Goal: Find specific page/section: Find specific page/section

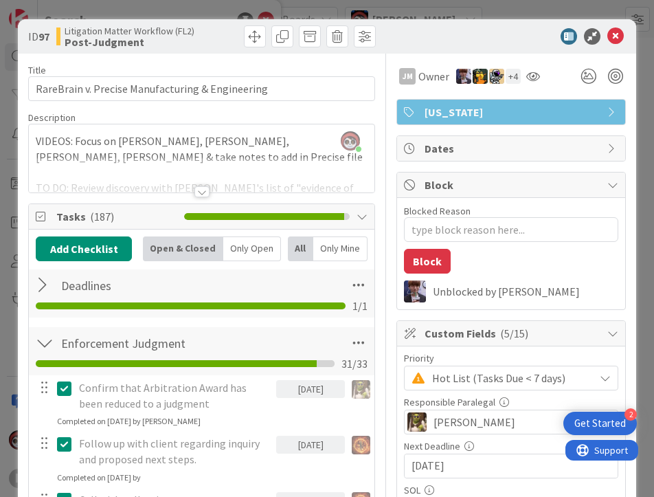
type textarea "x"
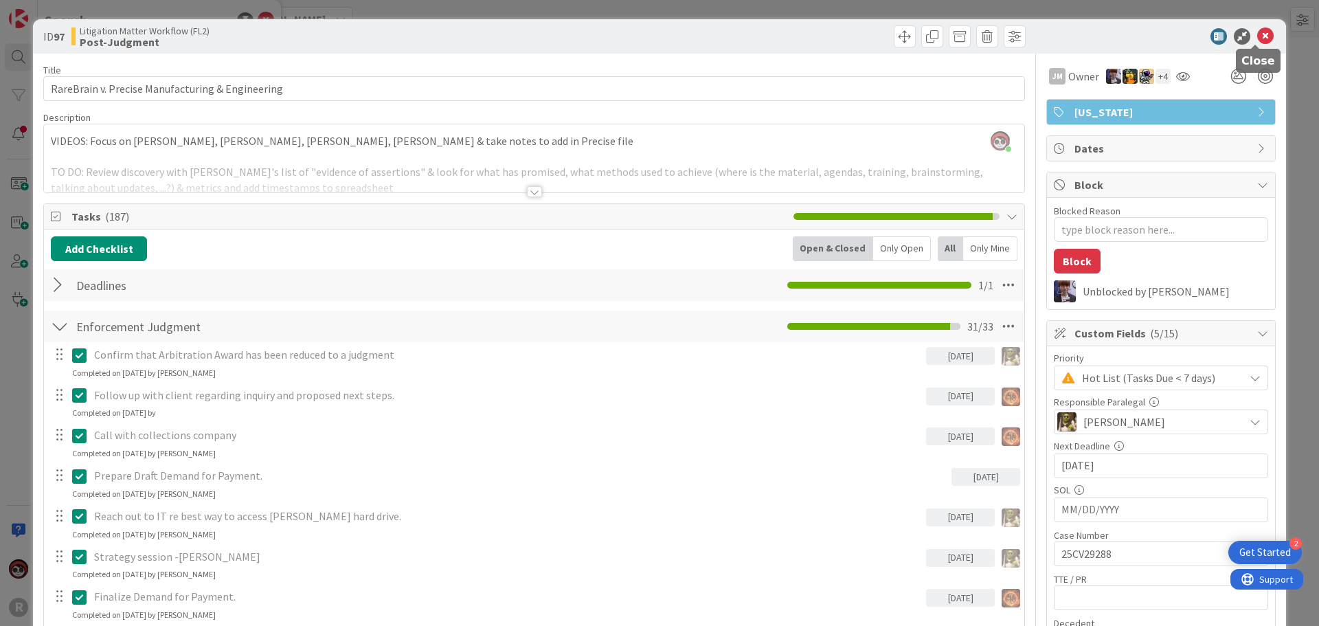
click at [1257, 39] on icon at bounding box center [1265, 36] width 16 height 16
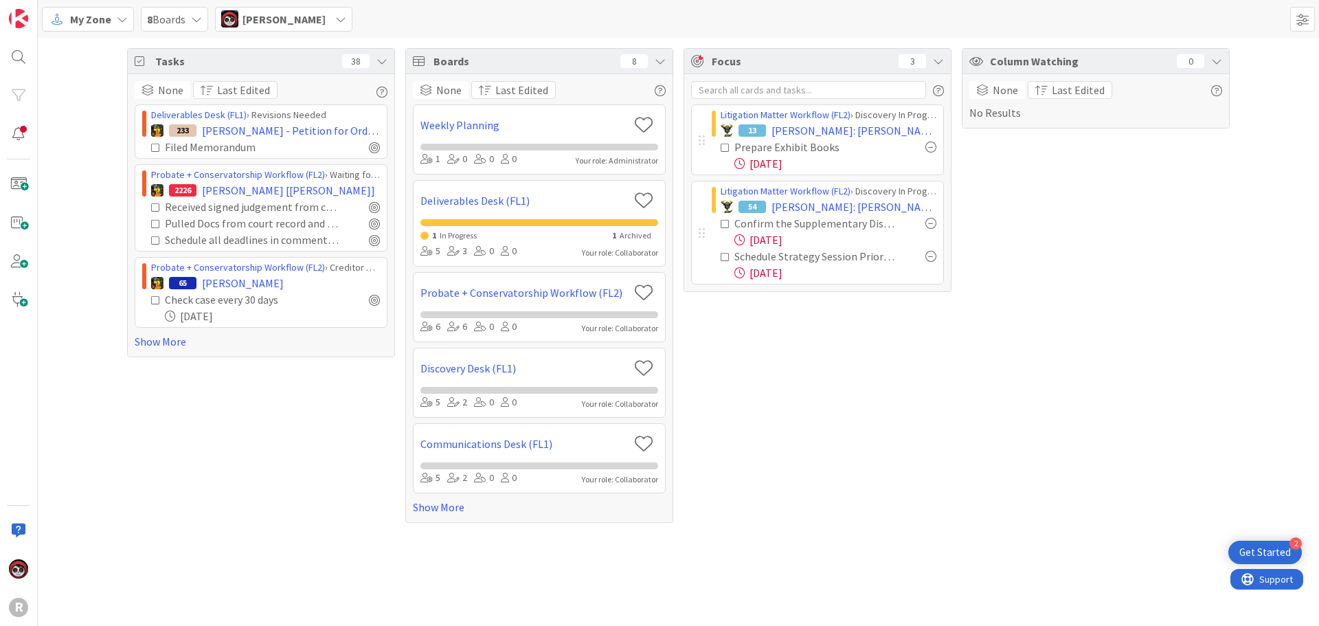
click at [262, 21] on span "[PERSON_NAME]" at bounding box center [284, 19] width 83 height 16
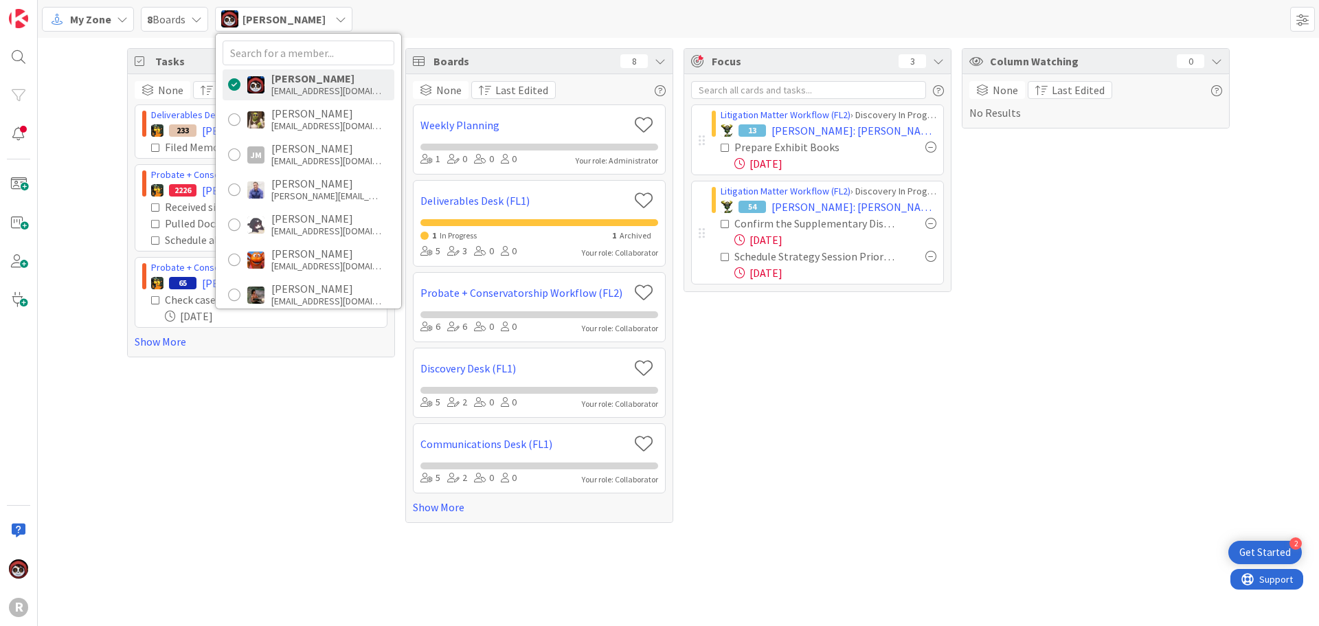
click at [458, 9] on div "My Zone 8 Boards [PERSON_NAME] [PERSON_NAME] [EMAIL_ADDRESS][DOMAIN_NAME] [PERS…" at bounding box center [678, 19] width 1281 height 38
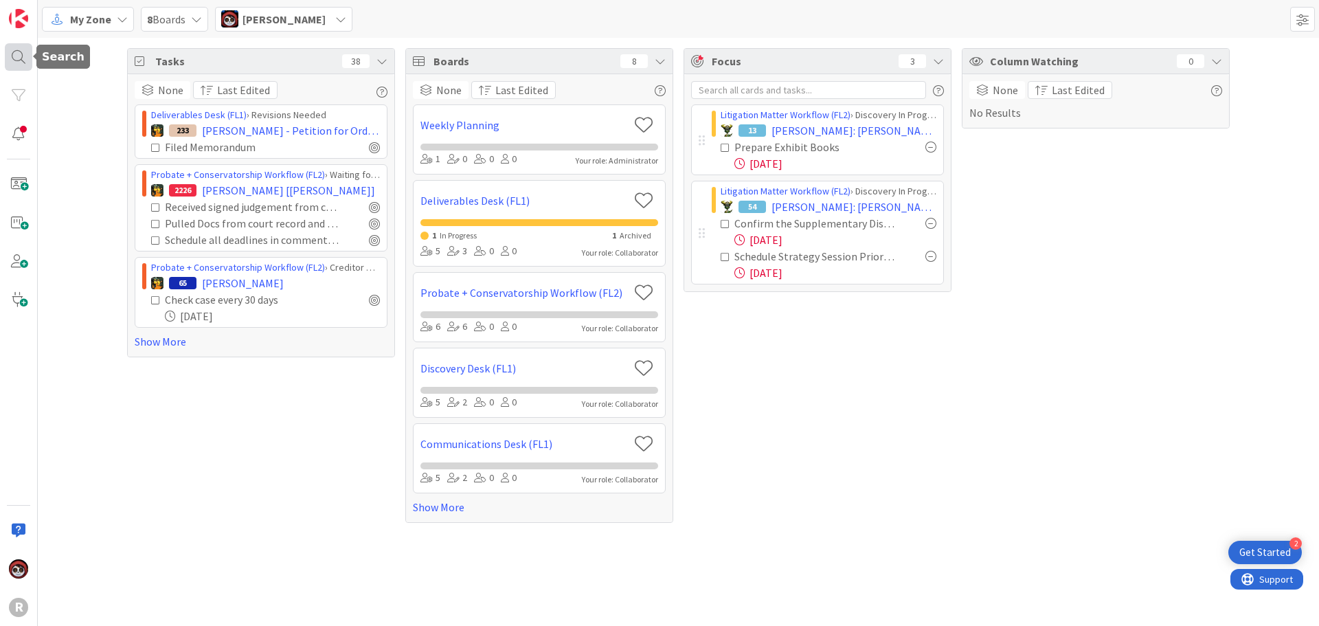
click at [23, 58] on div at bounding box center [18, 56] width 27 height 27
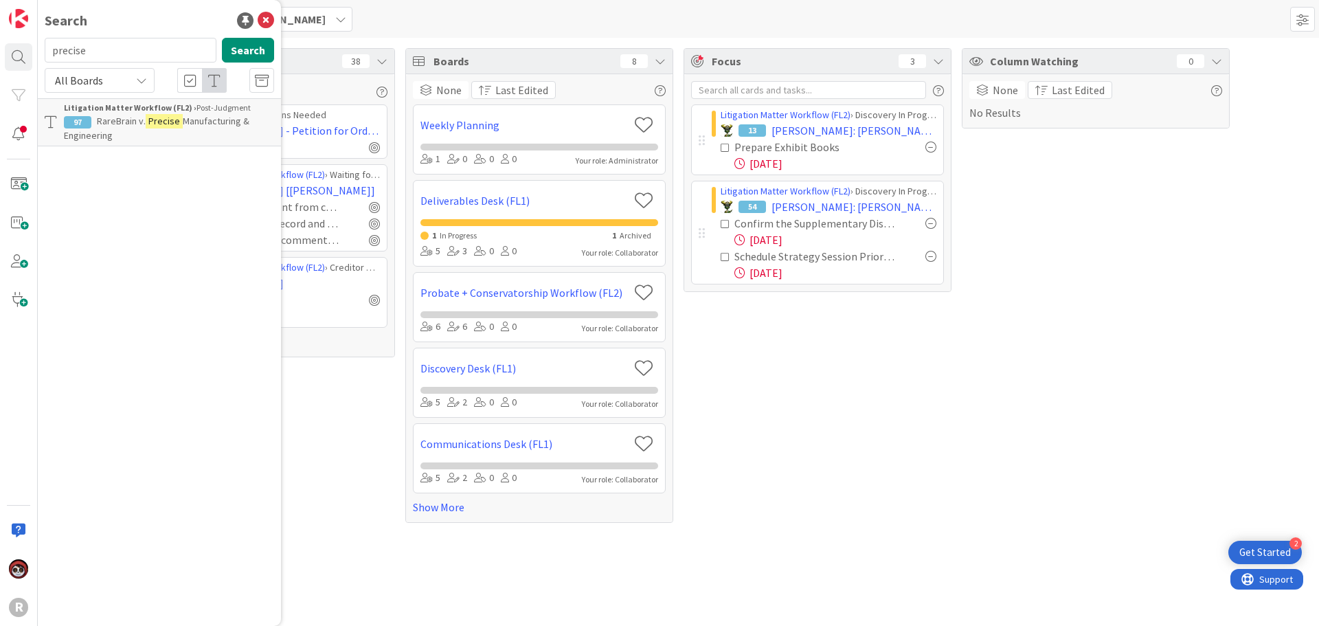
drag, startPoint x: 95, startPoint y: 54, endPoint x: 46, endPoint y: 58, distance: 49.6
click at [46, 58] on input "precise" at bounding box center [131, 50] width 172 height 25
type input "[PERSON_NAME]"
click at [878, 464] on div "Focus 3 Litigation Matter Workflow (FL2) › Discovery In Progress 13 [PERSON_NAM…" at bounding box center [818, 285] width 268 height 475
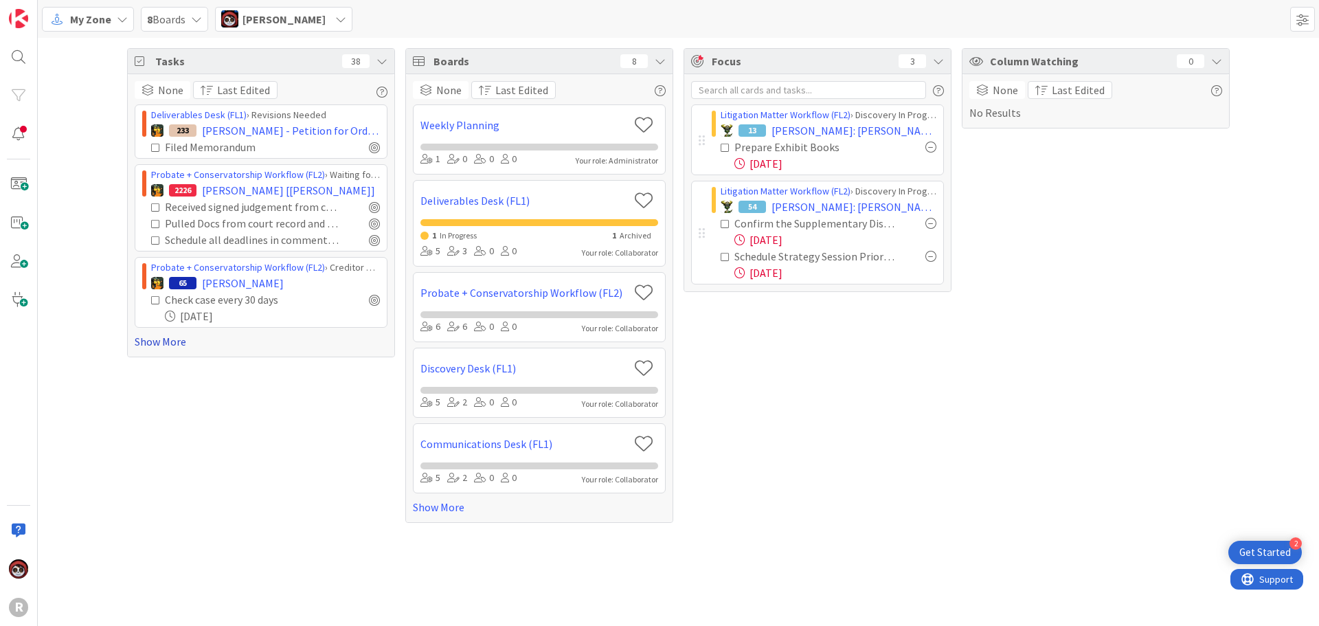
click at [183, 346] on link "Show More" at bounding box center [261, 341] width 253 height 16
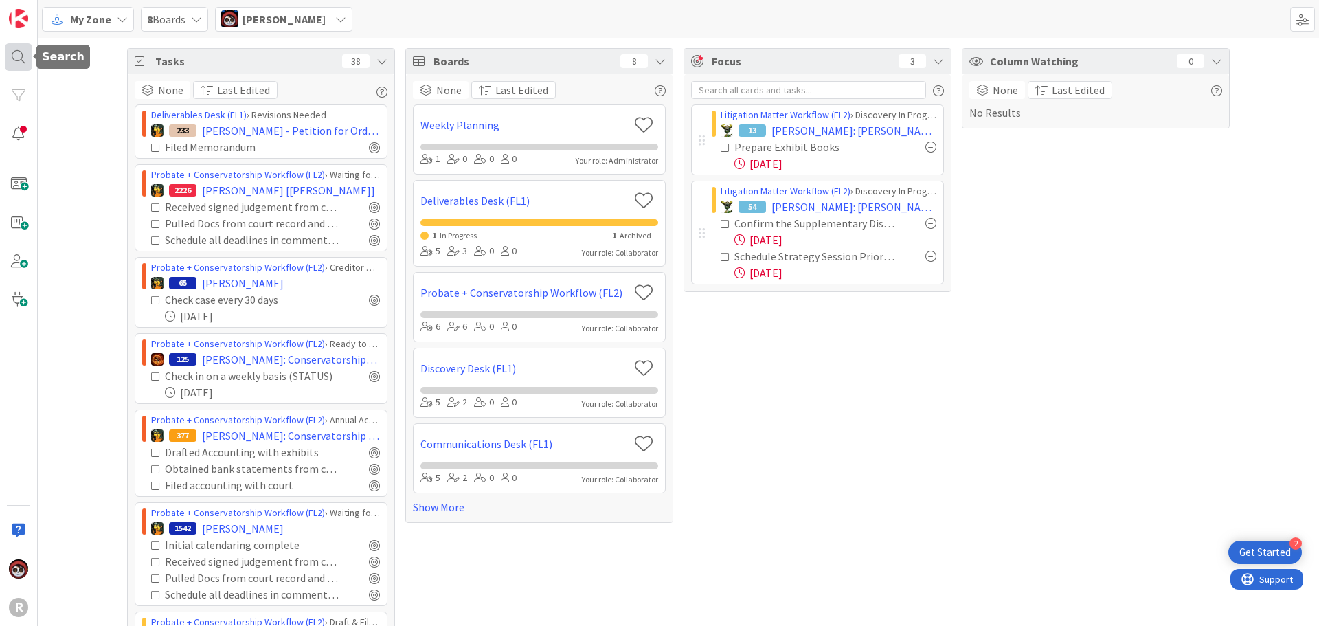
click at [18, 63] on div at bounding box center [18, 56] width 27 height 27
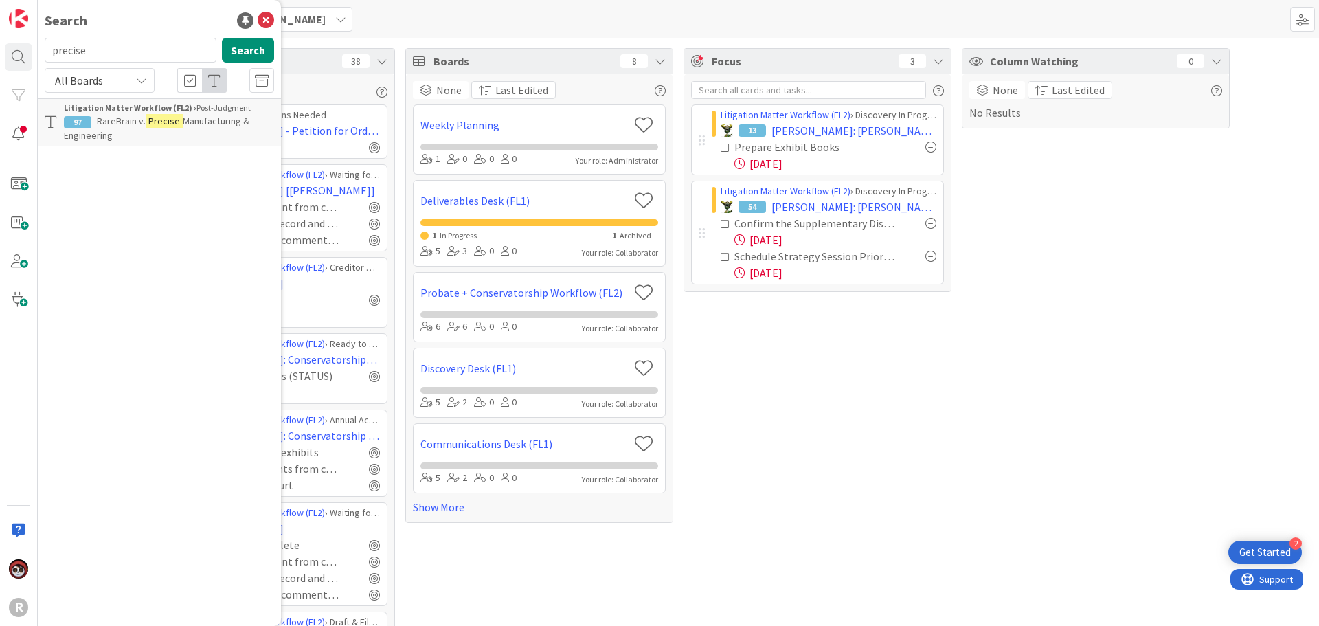
drag, startPoint x: 113, startPoint y: 49, endPoint x: -47, endPoint y: 46, distance: 159.4
click at [0, 46] on html "2 Get Started R Search precise Search All Boards Litigation Matter Workflow (FL…" at bounding box center [659, 313] width 1319 height 626
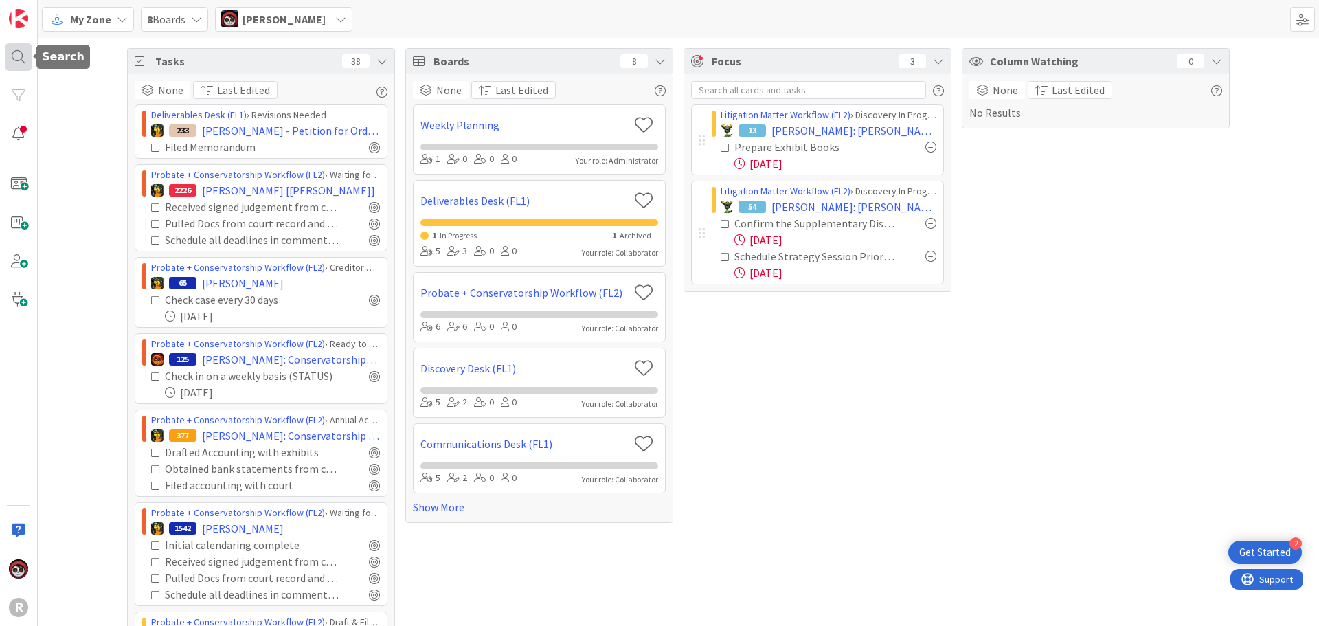
click at [14, 51] on div at bounding box center [18, 56] width 27 height 27
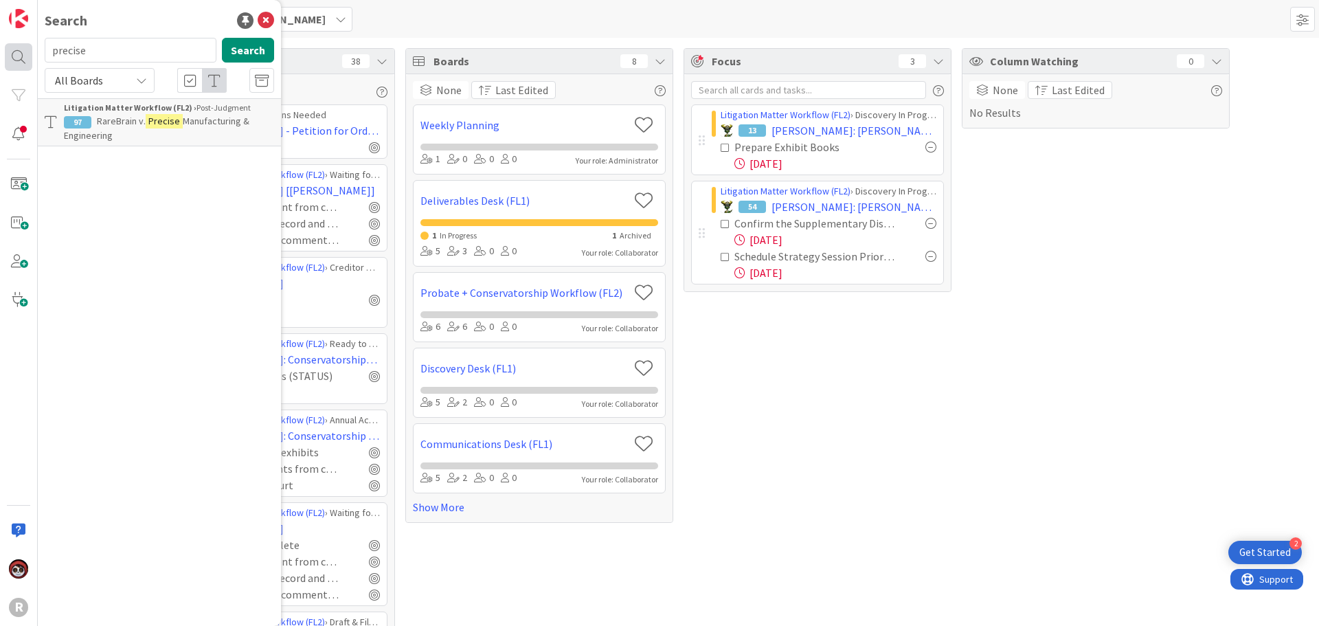
drag, startPoint x: 105, startPoint y: 50, endPoint x: 19, endPoint y: 47, distance: 85.9
click at [22, 47] on div "R Search precise Search All Boards Litigation Matter Workflow (FL2) › Post-Judg…" at bounding box center [19, 313] width 38 height 626
type input "love"
click at [214, 148] on div "Probate + Conservatorship Workflow (FL2) › Waiting for Hearing / Order" at bounding box center [169, 147] width 210 height 25
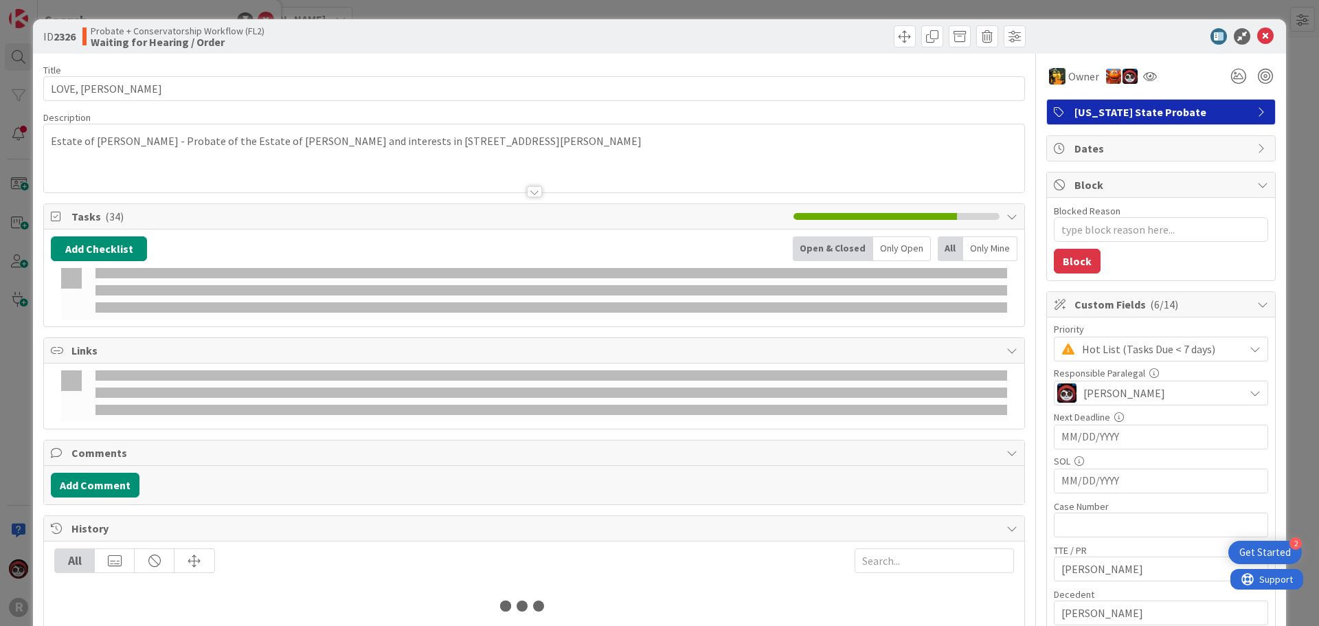
type textarea "x"
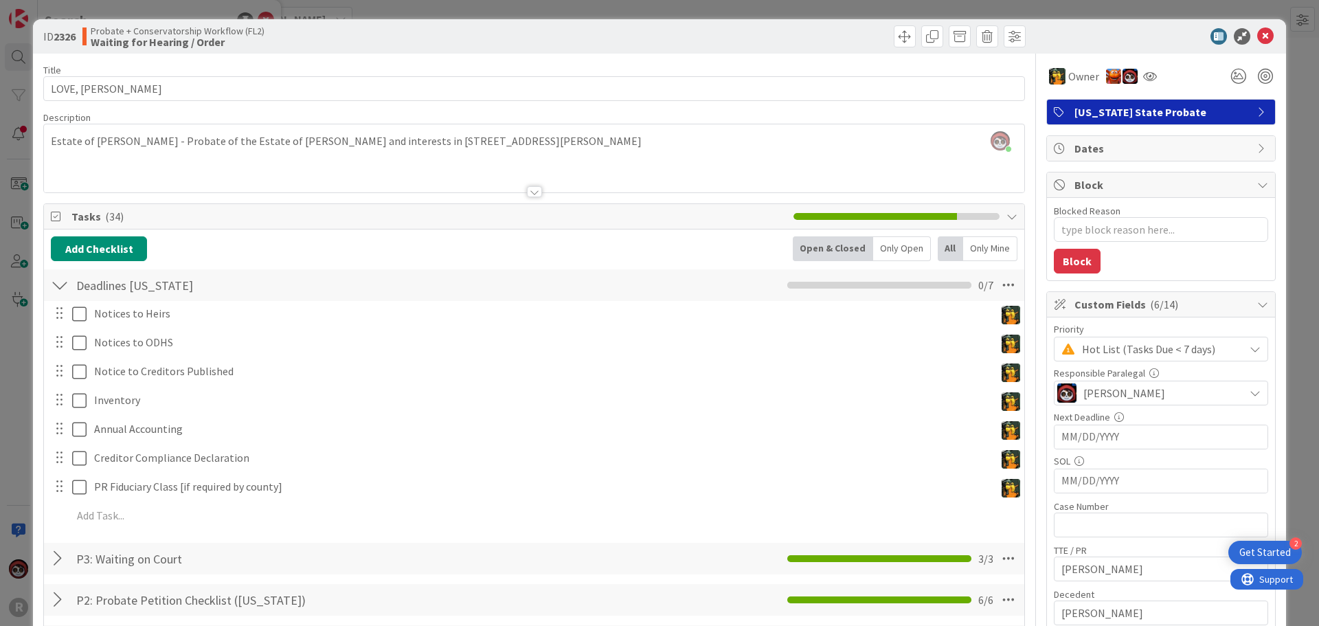
click at [820, 245] on div "Open & Closed" at bounding box center [833, 248] width 80 height 25
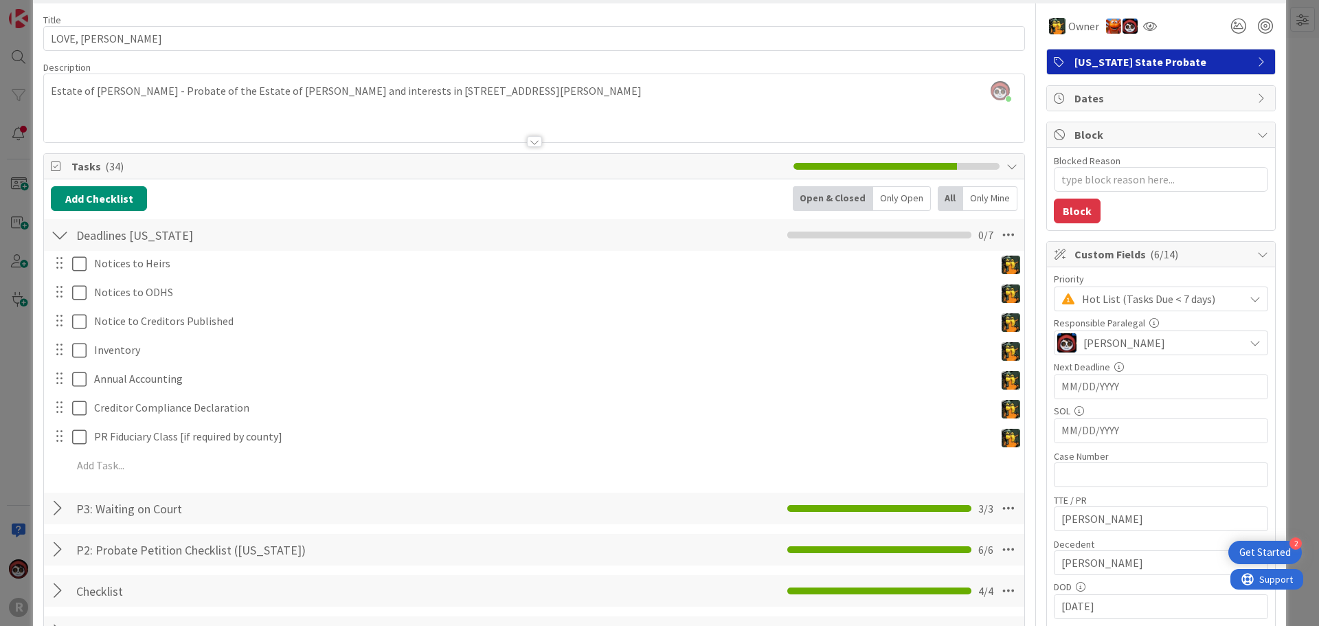
scroll to position [206, 0]
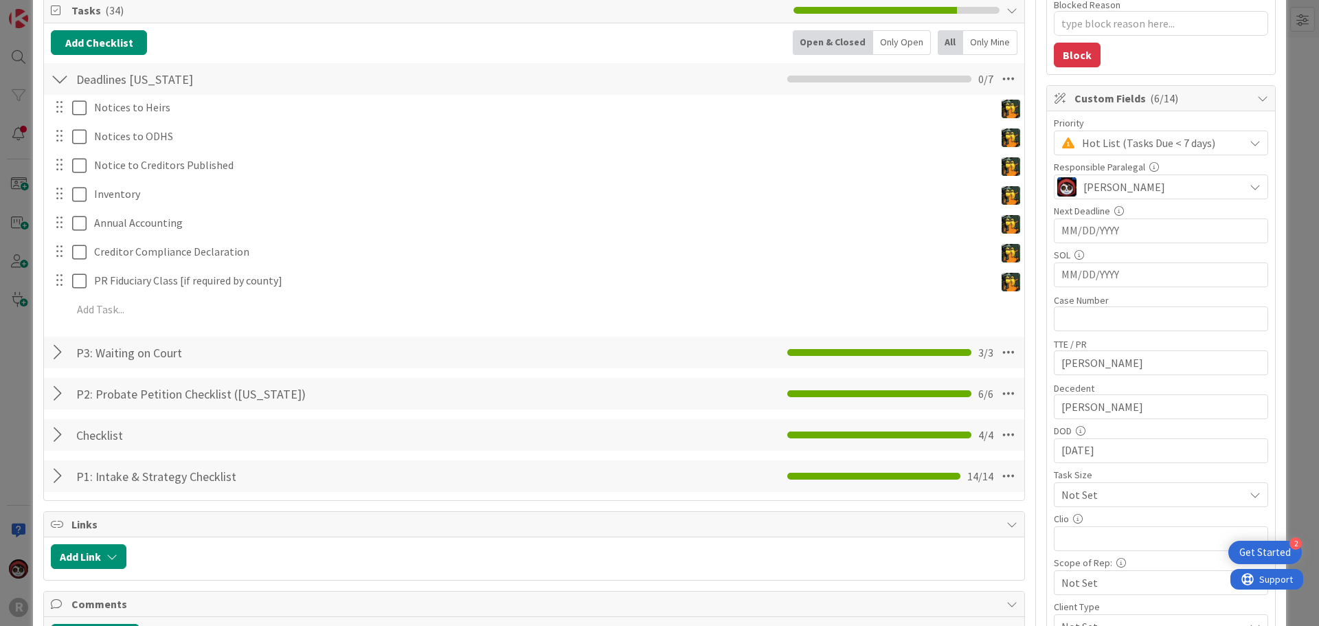
click at [58, 352] on div at bounding box center [60, 352] width 18 height 25
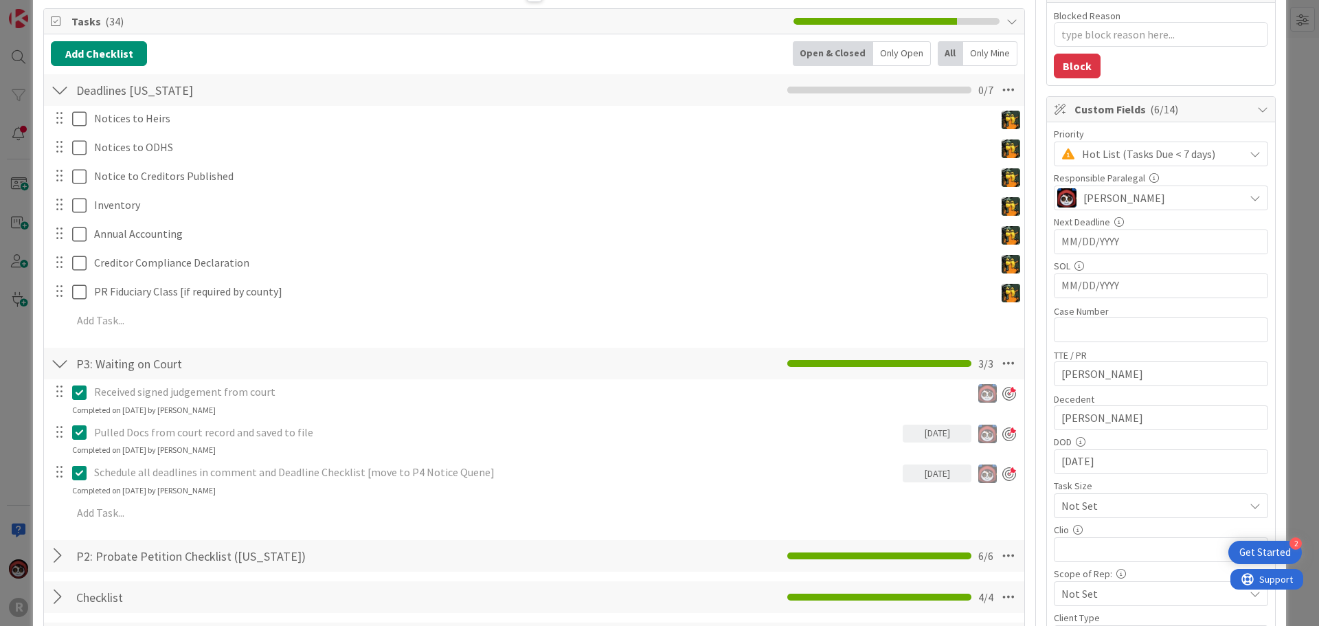
scroll to position [0, 0]
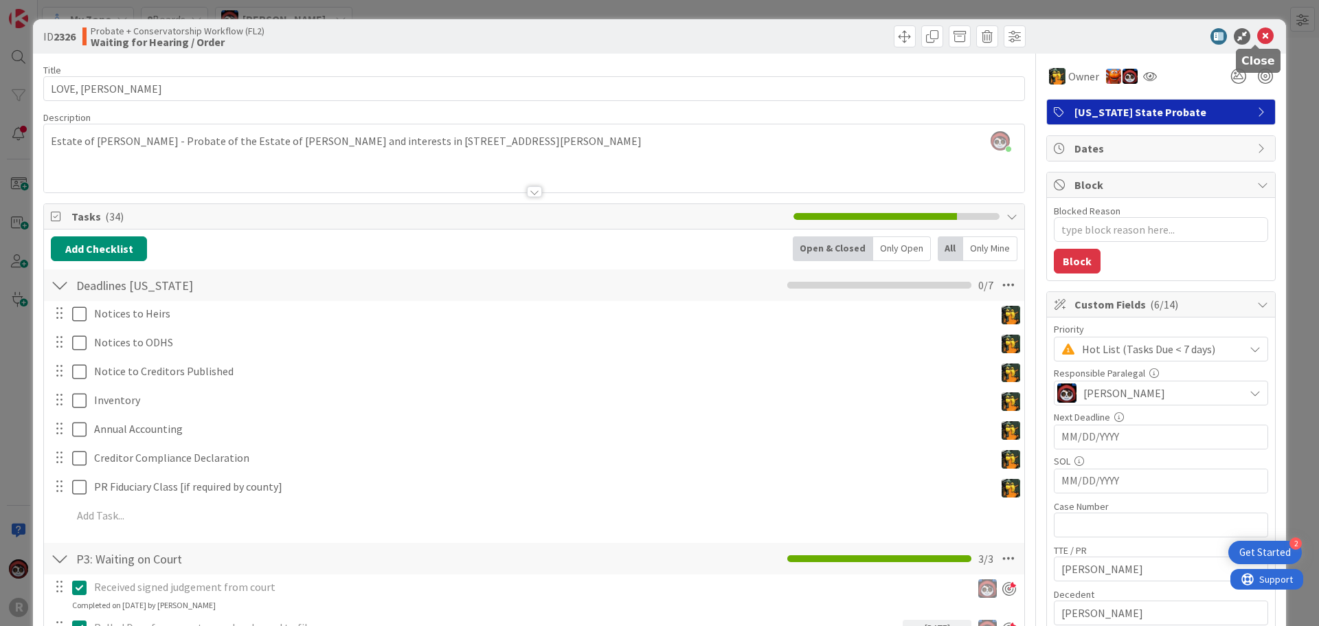
click at [1259, 40] on icon at bounding box center [1265, 36] width 16 height 16
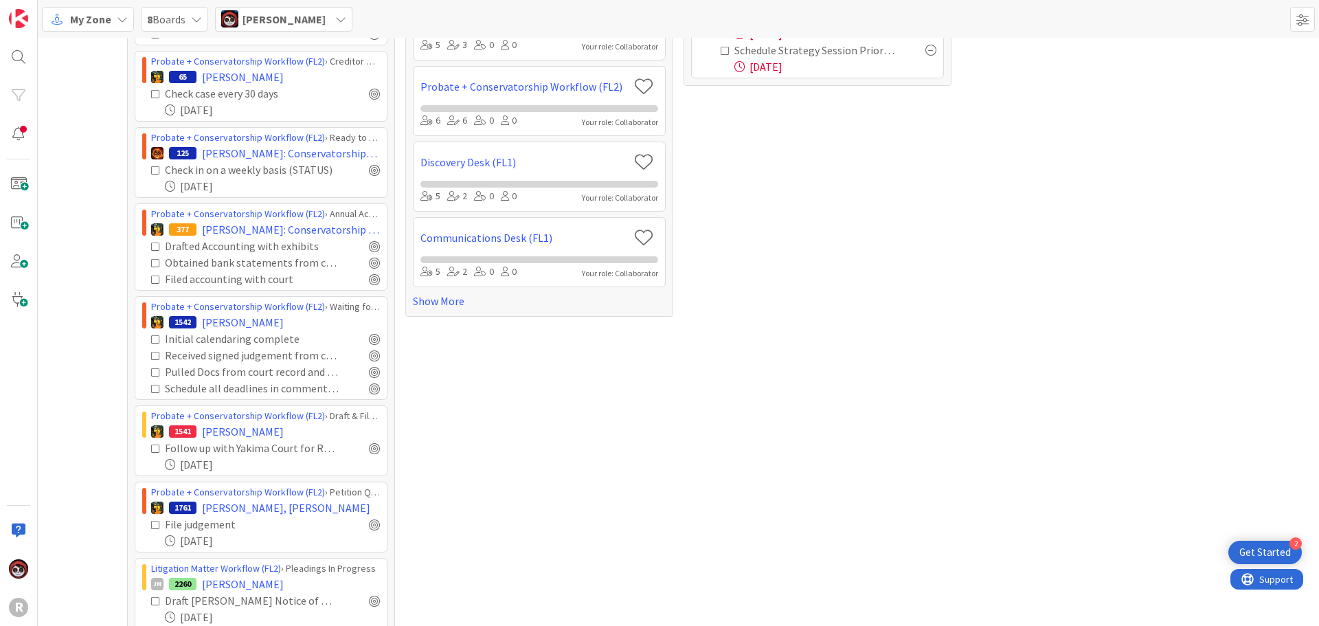
scroll to position [275, 0]
